Goal: Feedback & Contribution: Submit feedback/report problem

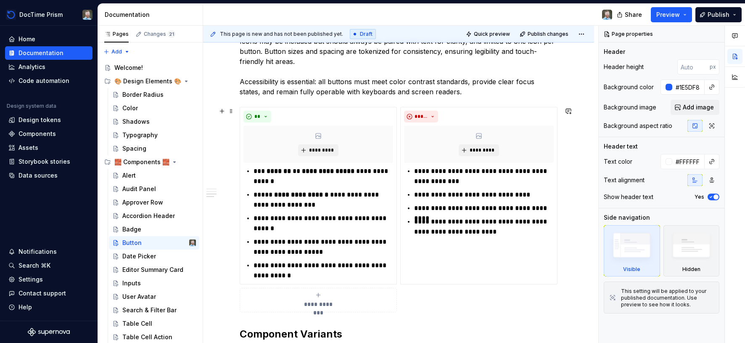
scroll to position [439, 0]
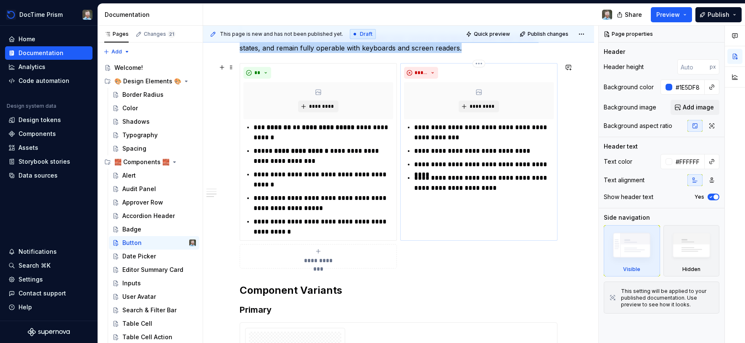
click at [451, 239] on div "**********" at bounding box center [479, 152] width 157 height 178
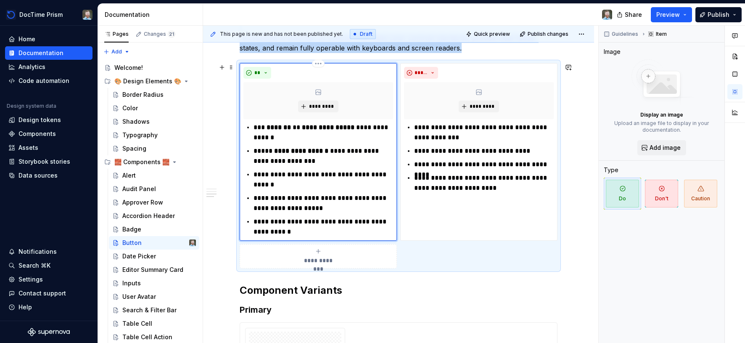
click at [302, 69] on div "**" at bounding box center [319, 73] width 150 height 12
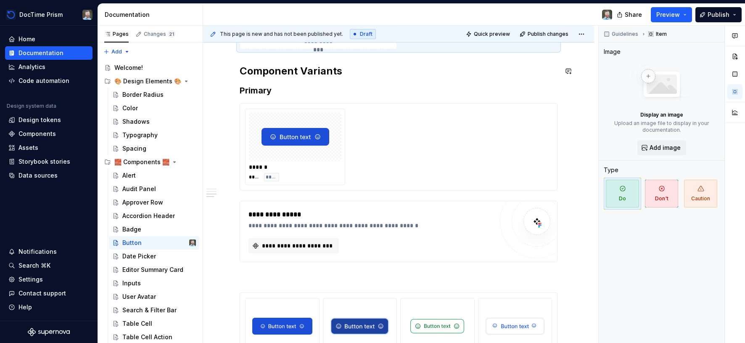
scroll to position [667, 0]
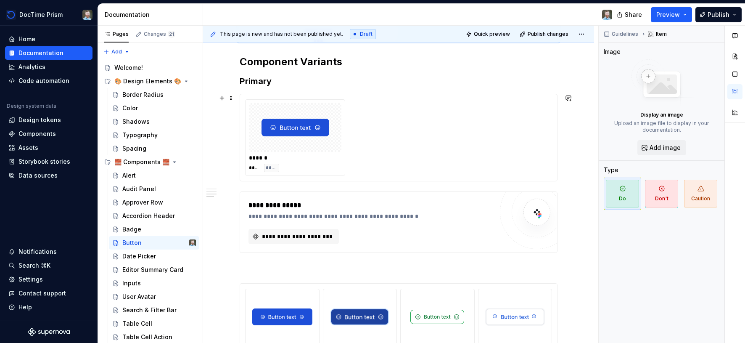
click at [351, 128] on div "****** **** ****" at bounding box center [398, 137] width 307 height 77
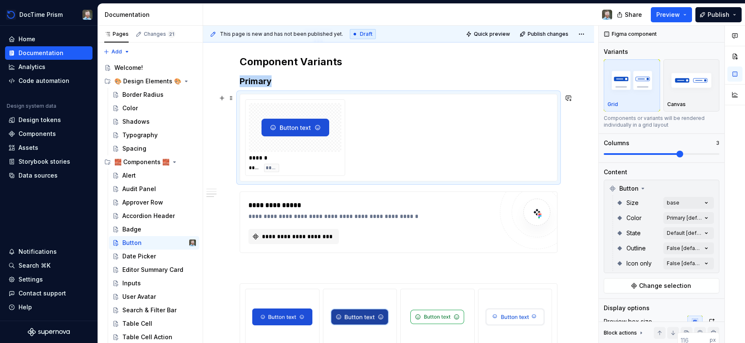
click at [338, 128] on div at bounding box center [295, 127] width 93 height 49
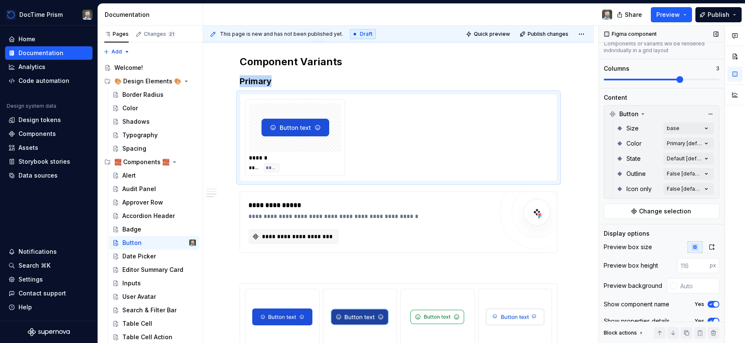
scroll to position [79, 0]
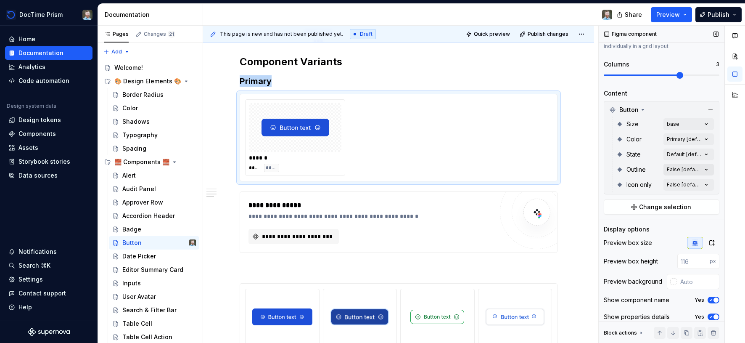
click at [680, 168] on div "Comments Open comments No comments yet Select ‘Comment’ from the block context …" at bounding box center [672, 185] width 146 height 318
click at [611, 224] on div at bounding box center [609, 223] width 7 height 7
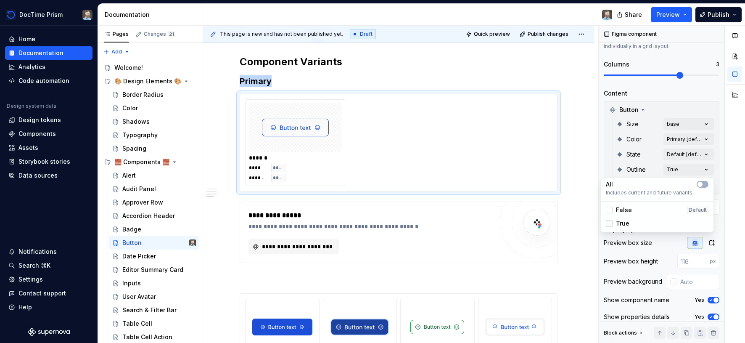
click at [610, 223] on icon at bounding box center [610, 223] width 0 height 0
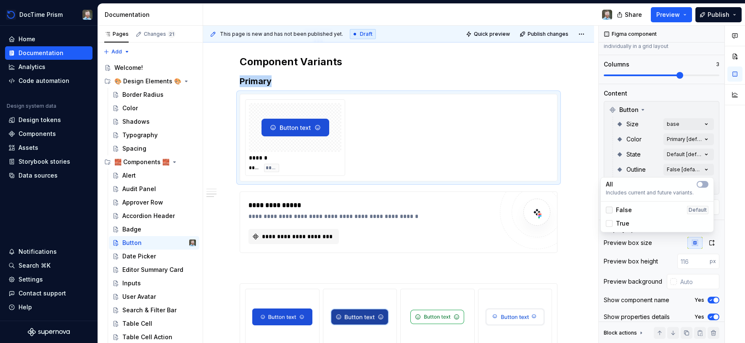
click at [610, 210] on div at bounding box center [609, 210] width 7 height 7
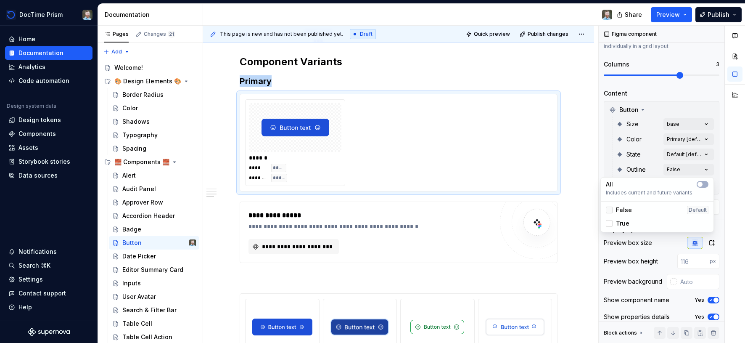
click at [610, 210] on polyline at bounding box center [610, 210] width 0 height 0
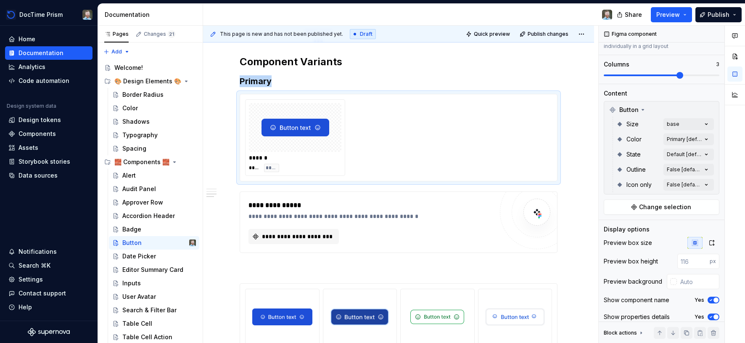
click at [689, 122] on div "Comments Open comments No comments yet Select ‘Comment’ from the block context …" at bounding box center [672, 185] width 146 height 318
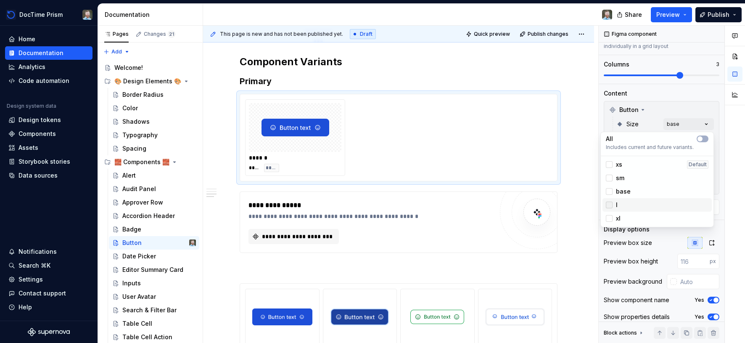
click at [612, 204] on div at bounding box center [609, 205] width 7 height 7
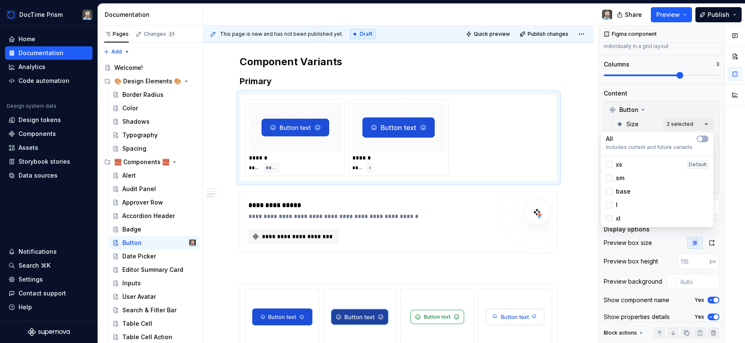
click at [610, 217] on div at bounding box center [609, 218] width 7 height 7
click at [609, 166] on div at bounding box center [609, 164] width 7 height 7
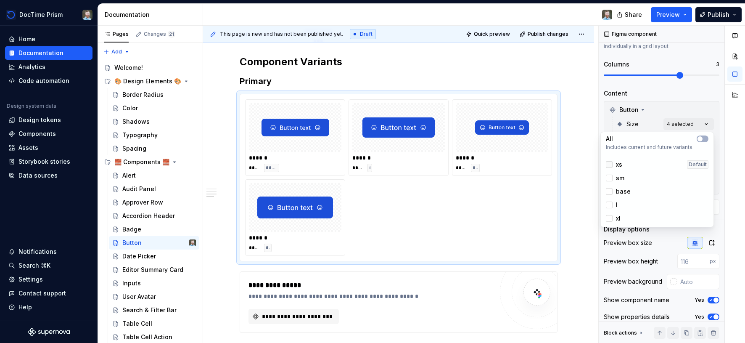
click at [610, 164] on icon at bounding box center [610, 164] width 0 height 0
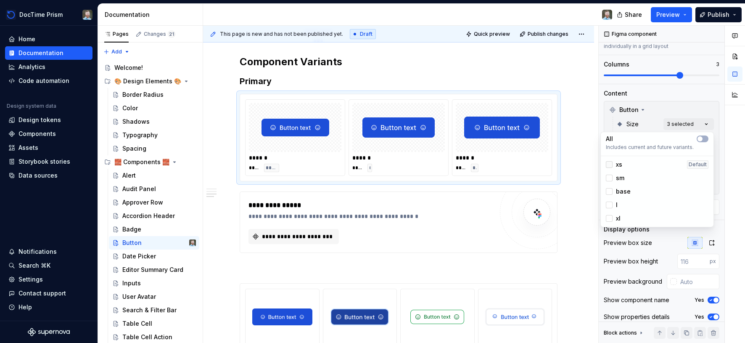
click at [609, 166] on div at bounding box center [609, 164] width 7 height 7
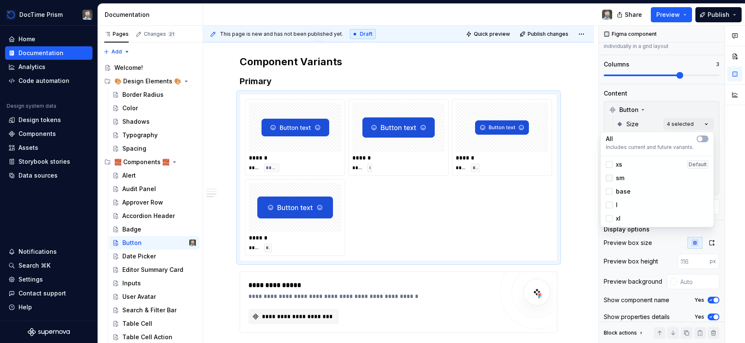
click at [609, 180] on div at bounding box center [609, 178] width 7 height 7
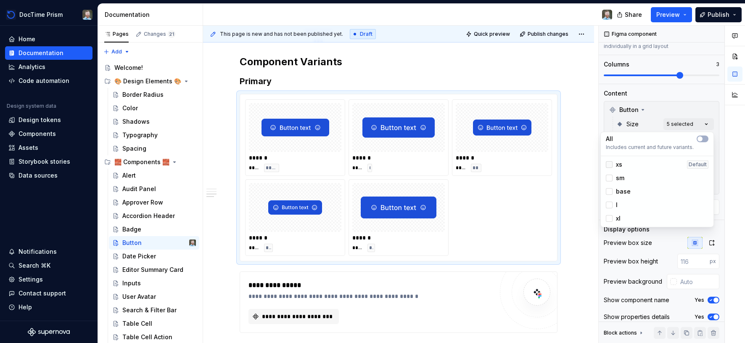
click at [610, 164] on icon at bounding box center [610, 164] width 0 height 0
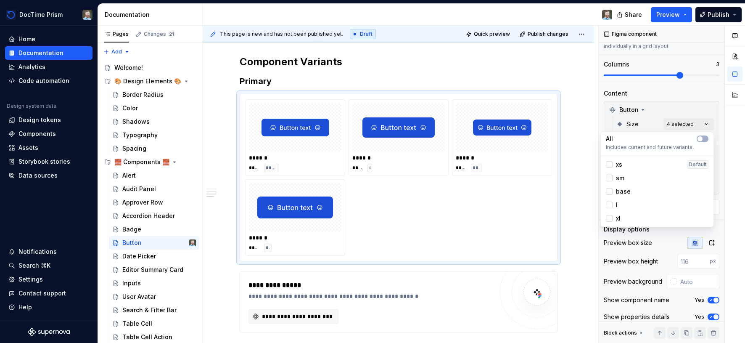
click at [610, 178] on icon at bounding box center [610, 178] width 0 height 0
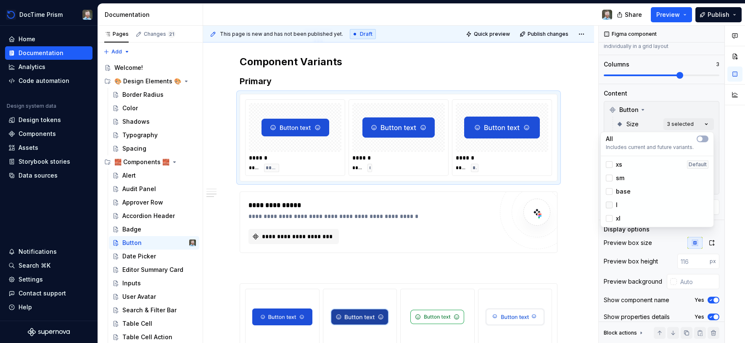
click at [610, 205] on icon at bounding box center [610, 205] width 0 height 0
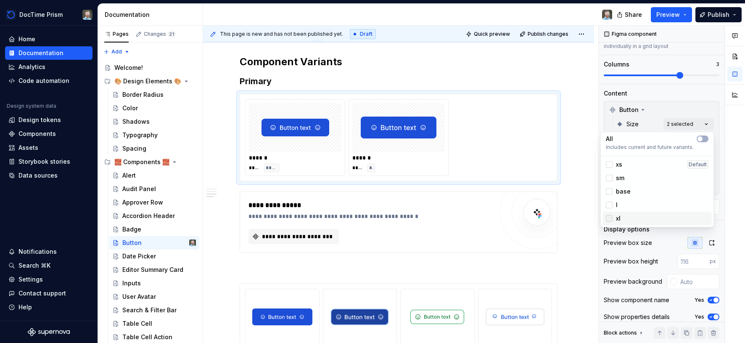
click at [610, 218] on icon at bounding box center [610, 218] width 0 height 0
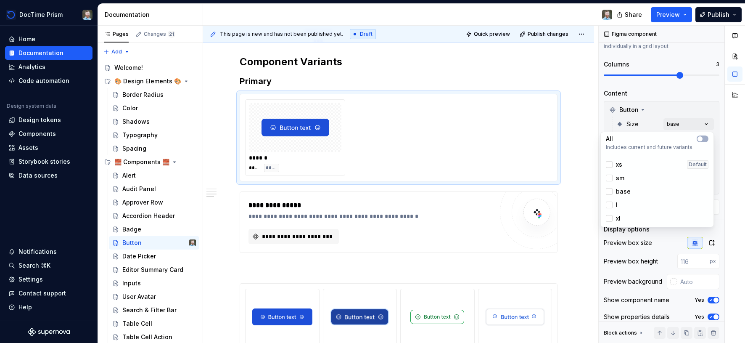
click at [523, 208] on html "DocTime Prism Home Documentation Analytics Code automation Design system data D…" at bounding box center [372, 171] width 745 height 343
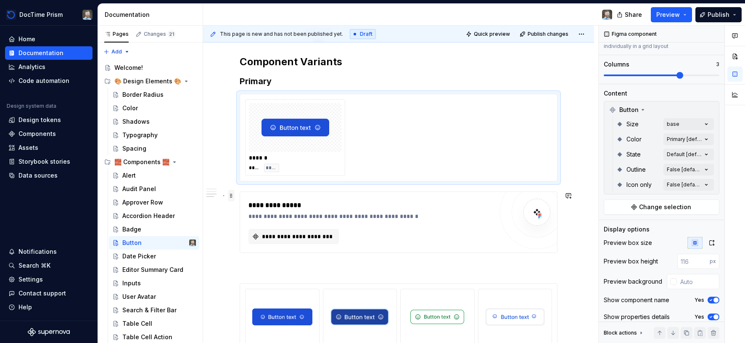
click at [231, 198] on span at bounding box center [231, 196] width 7 height 12
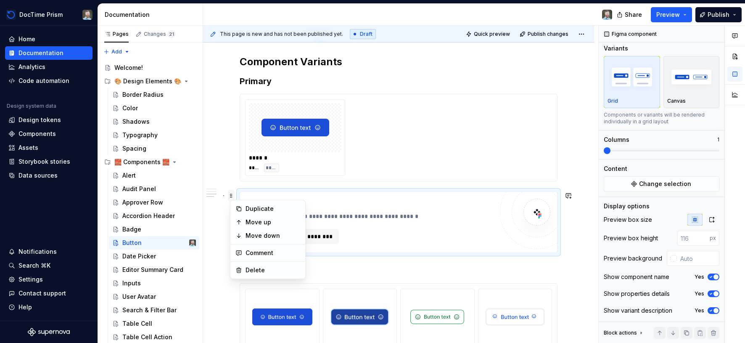
scroll to position [3, 0]
click at [271, 268] on div "Delete" at bounding box center [273, 270] width 55 height 8
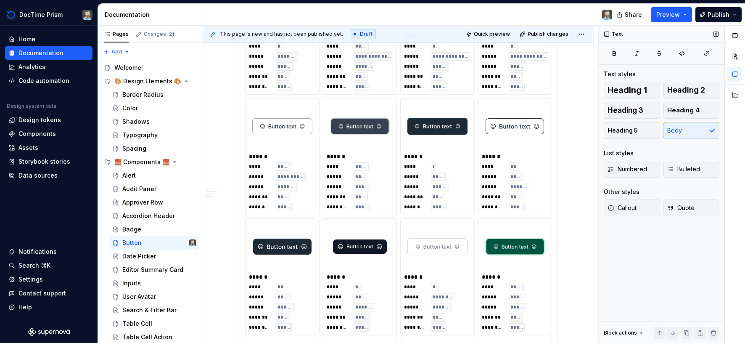
scroll to position [2108, 0]
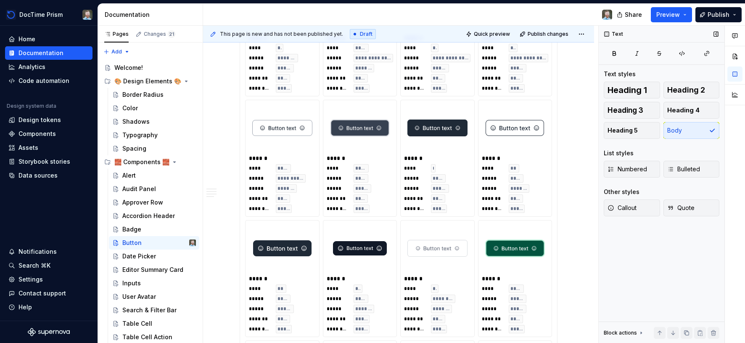
type textarea "*"
